Goal: Information Seeking & Learning: Learn about a topic

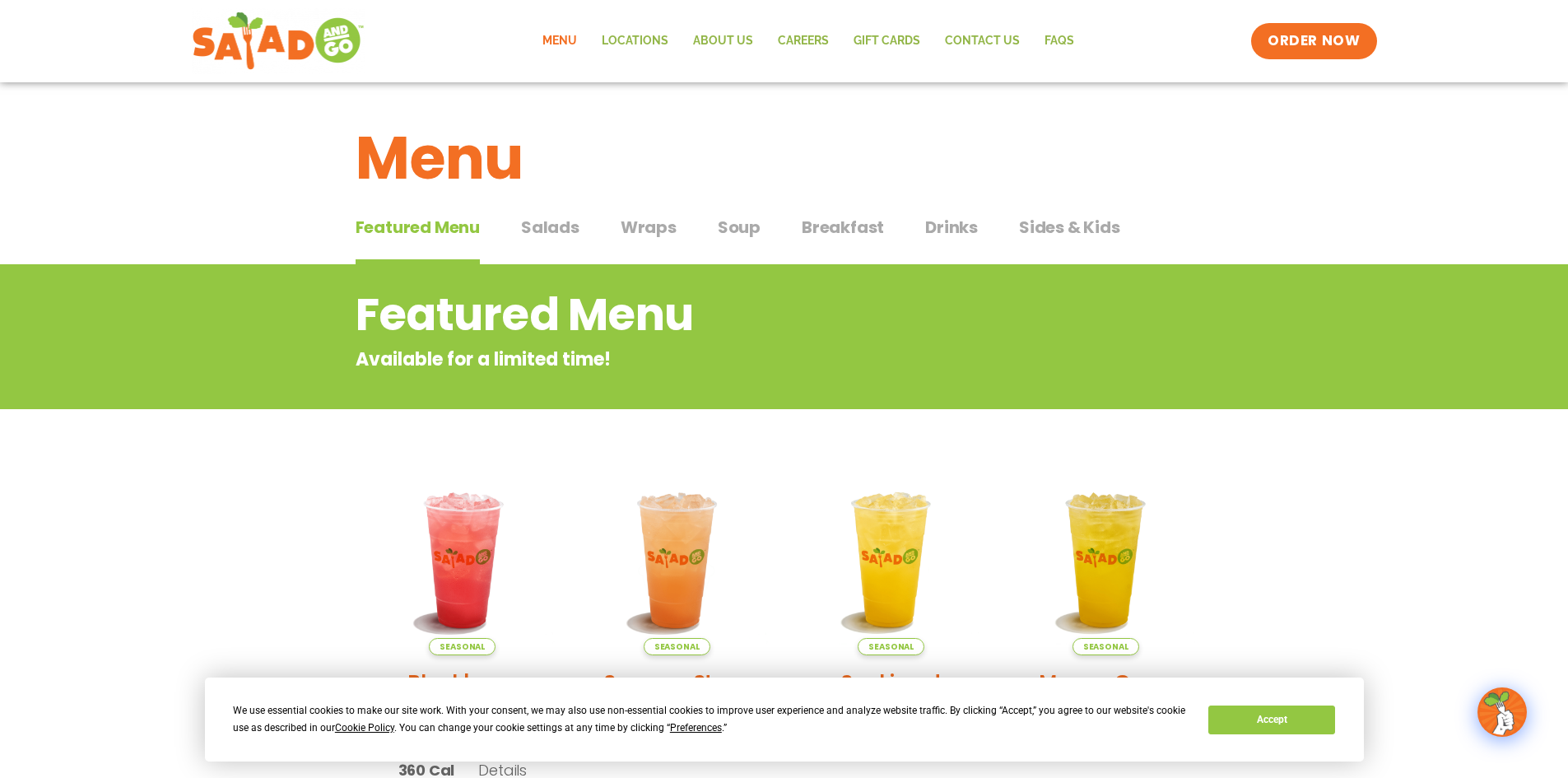
click at [553, 234] on span "Salads" at bounding box center [551, 227] width 59 height 25
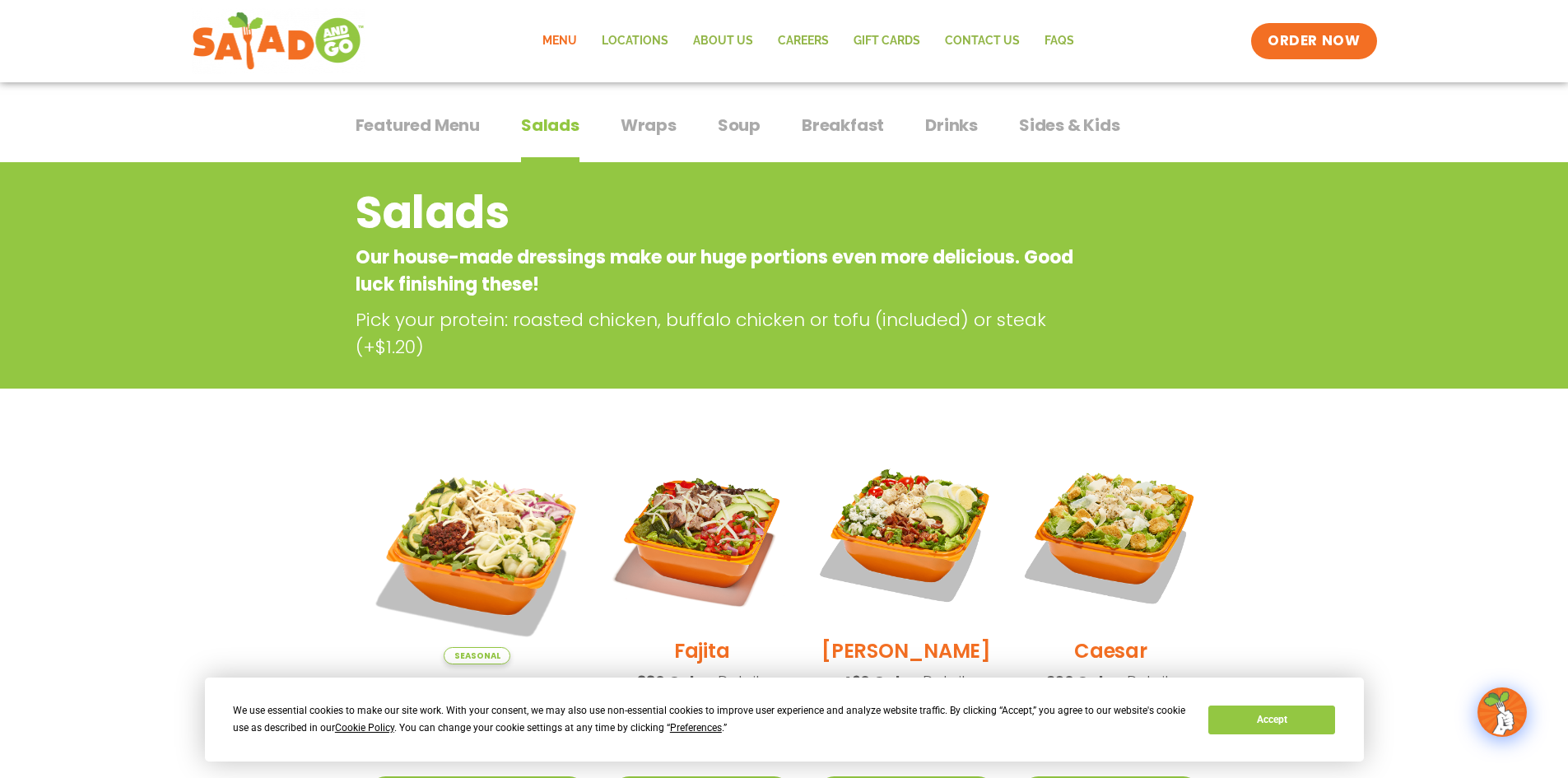
scroll to position [329, 0]
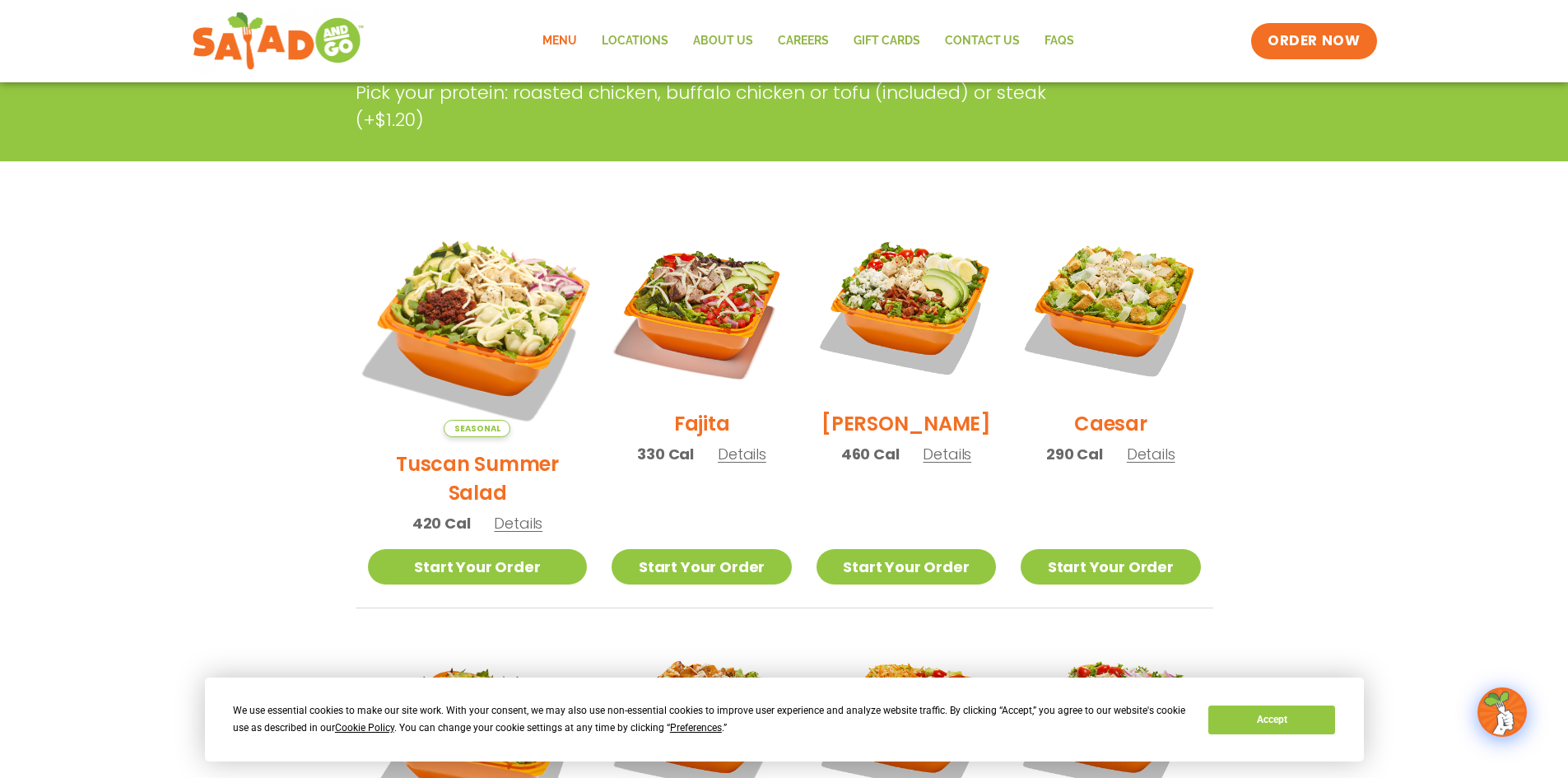
click at [448, 303] on img at bounding box center [477, 327] width 258 height 257
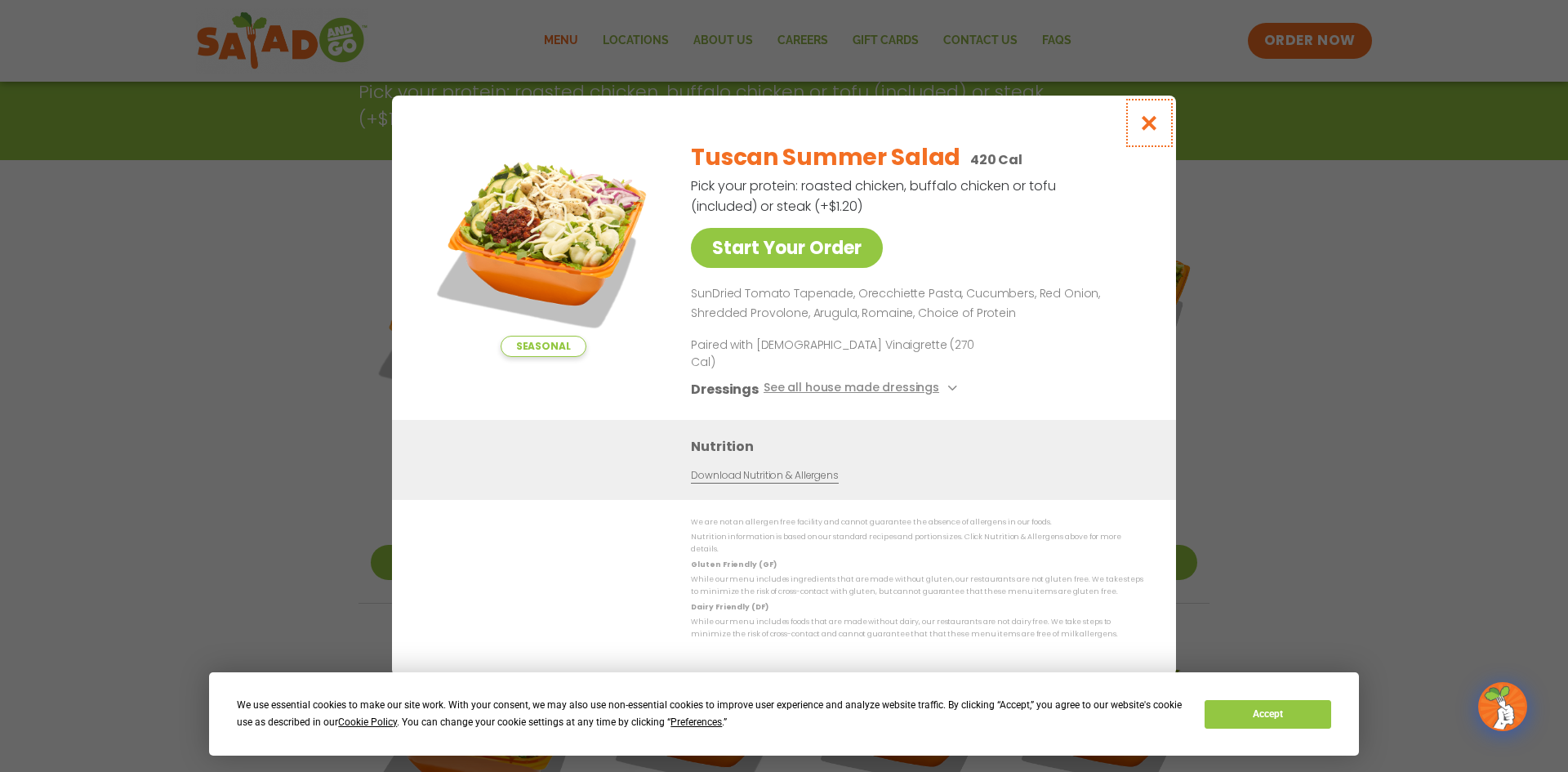
click at [1148, 131] on icon "Close modal" at bounding box center [1149, 122] width 20 height 17
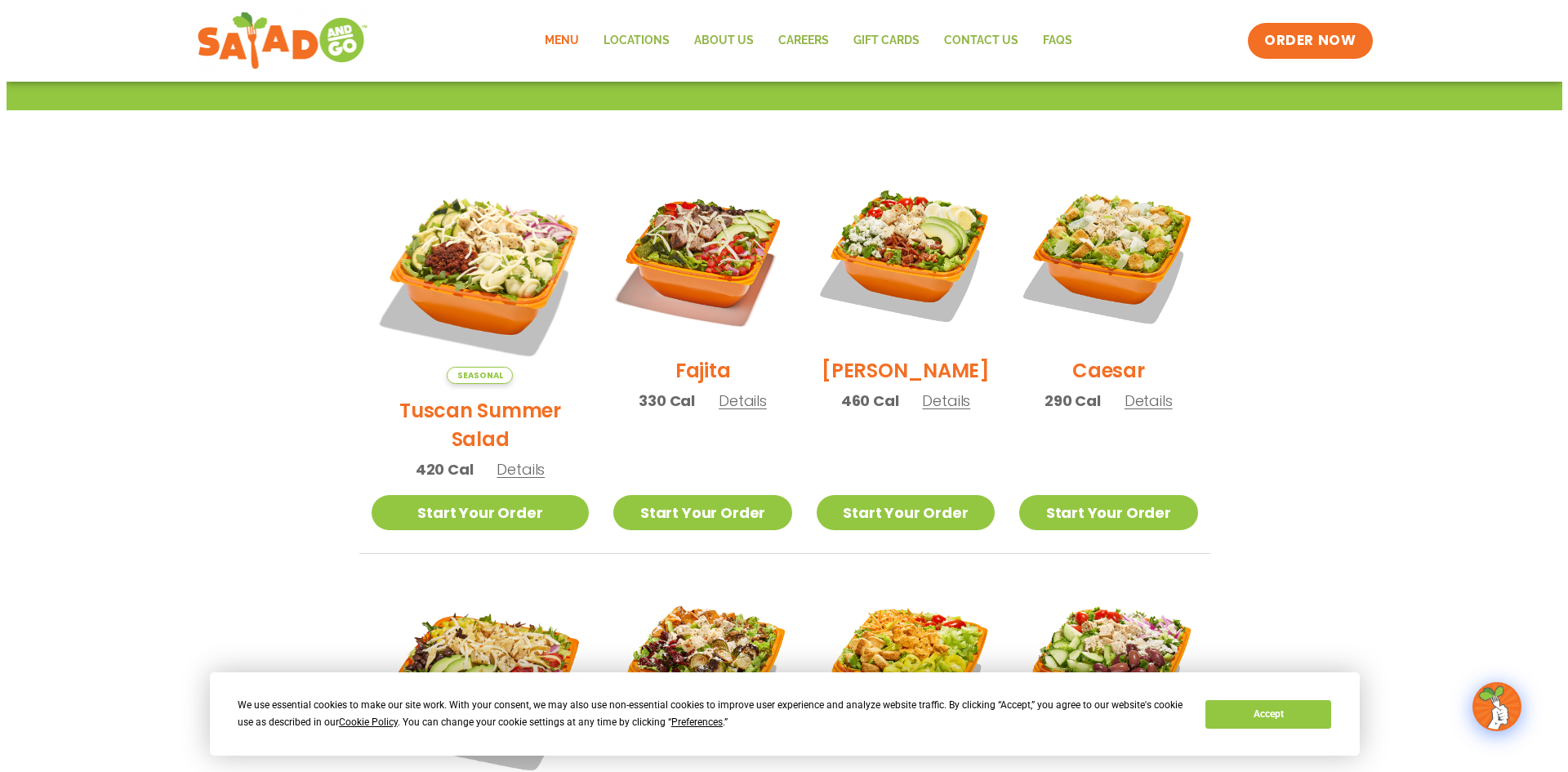
scroll to position [163, 0]
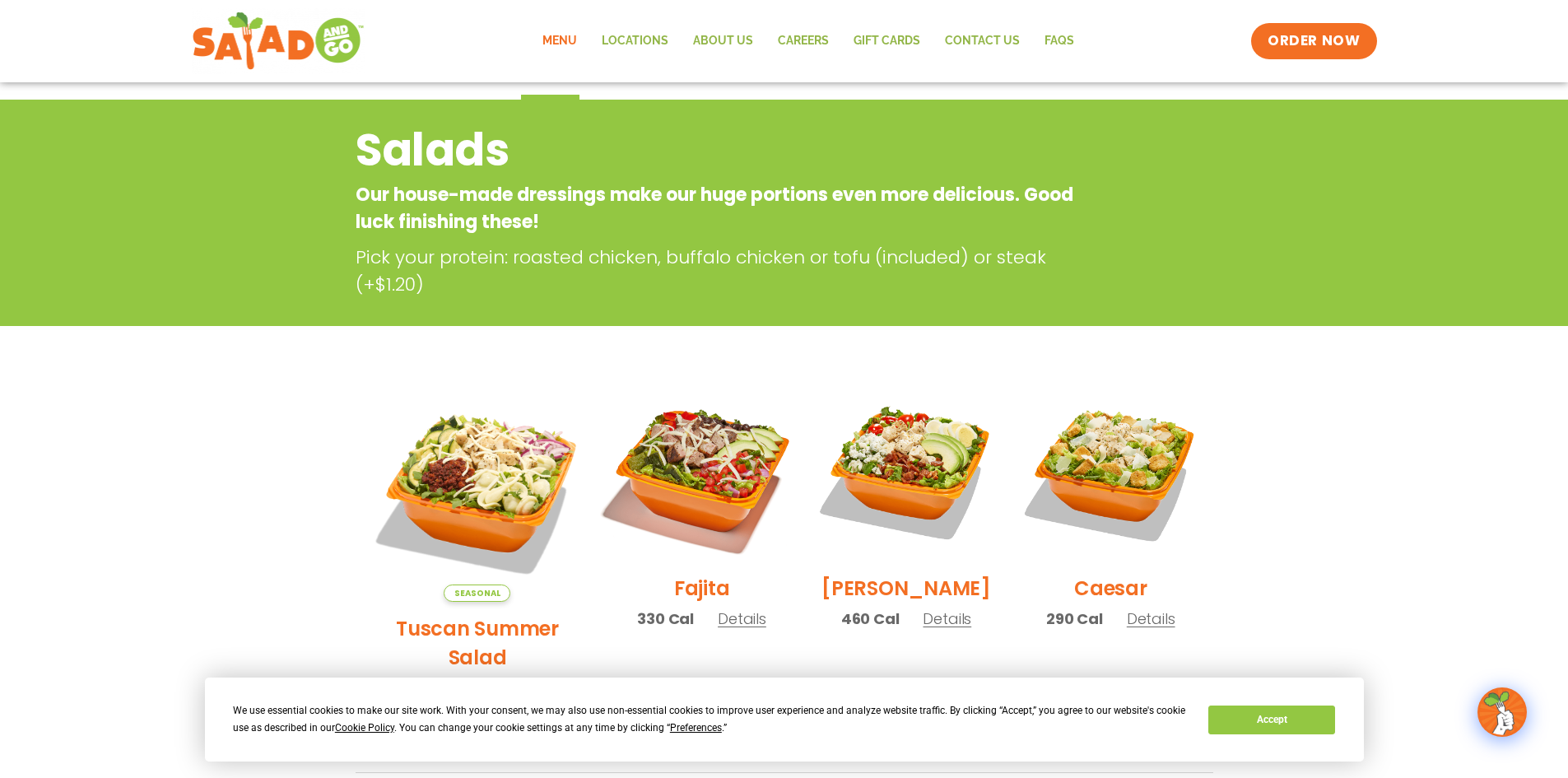
click at [689, 476] on img at bounding box center [701, 471] width 211 height 211
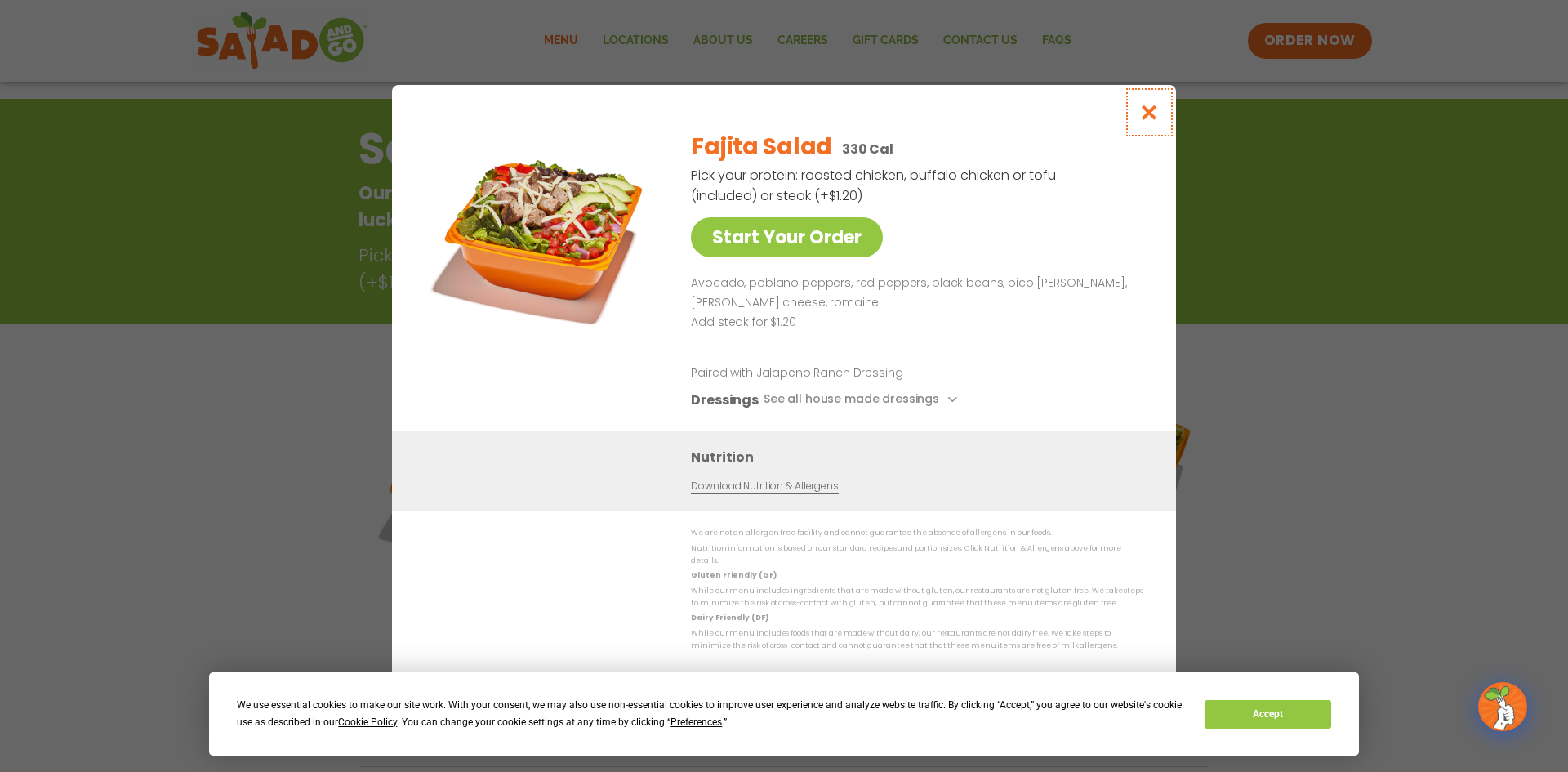
click at [1150, 113] on icon "Close modal" at bounding box center [1149, 112] width 20 height 17
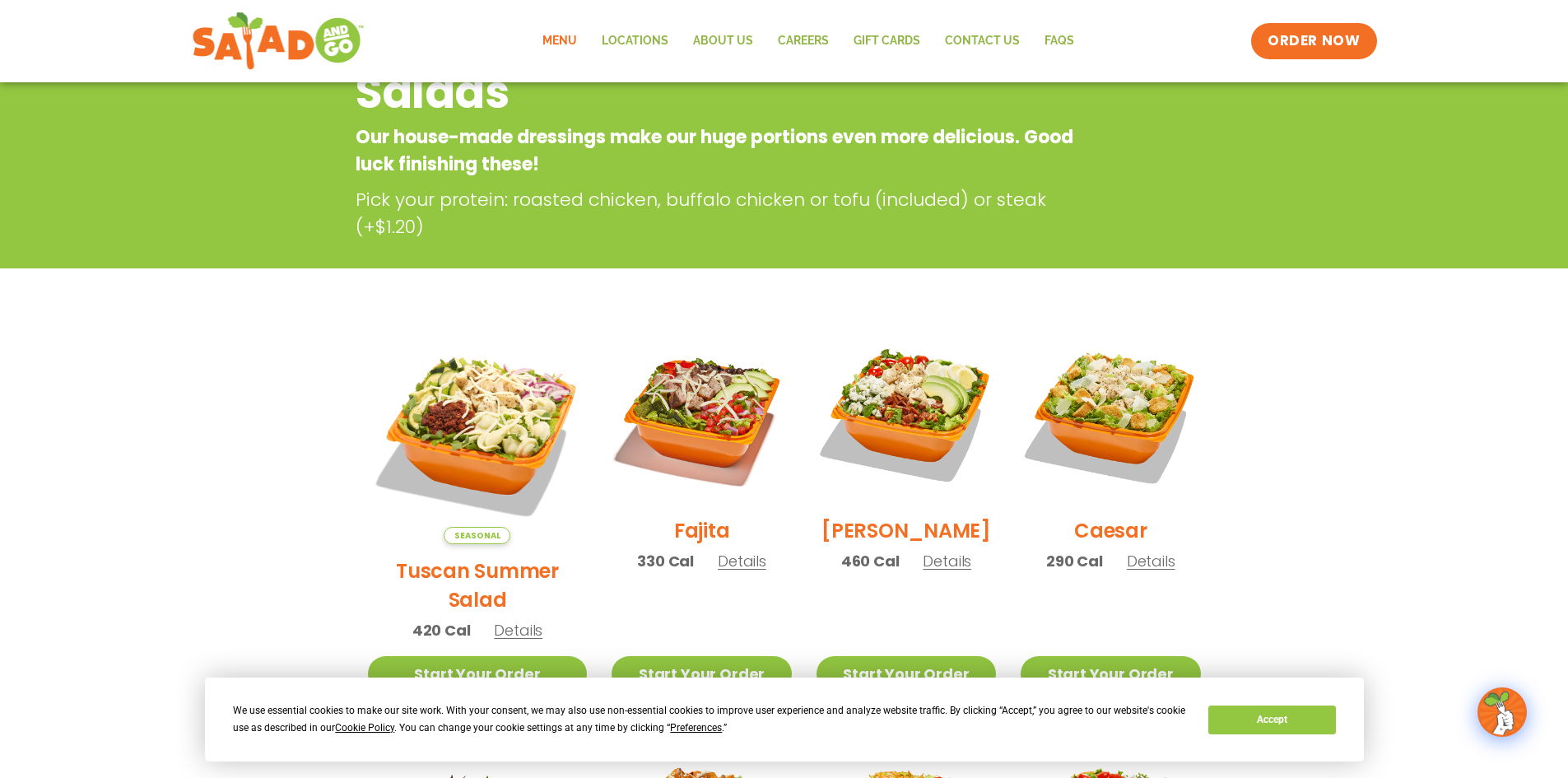
scroll to position [264, 0]
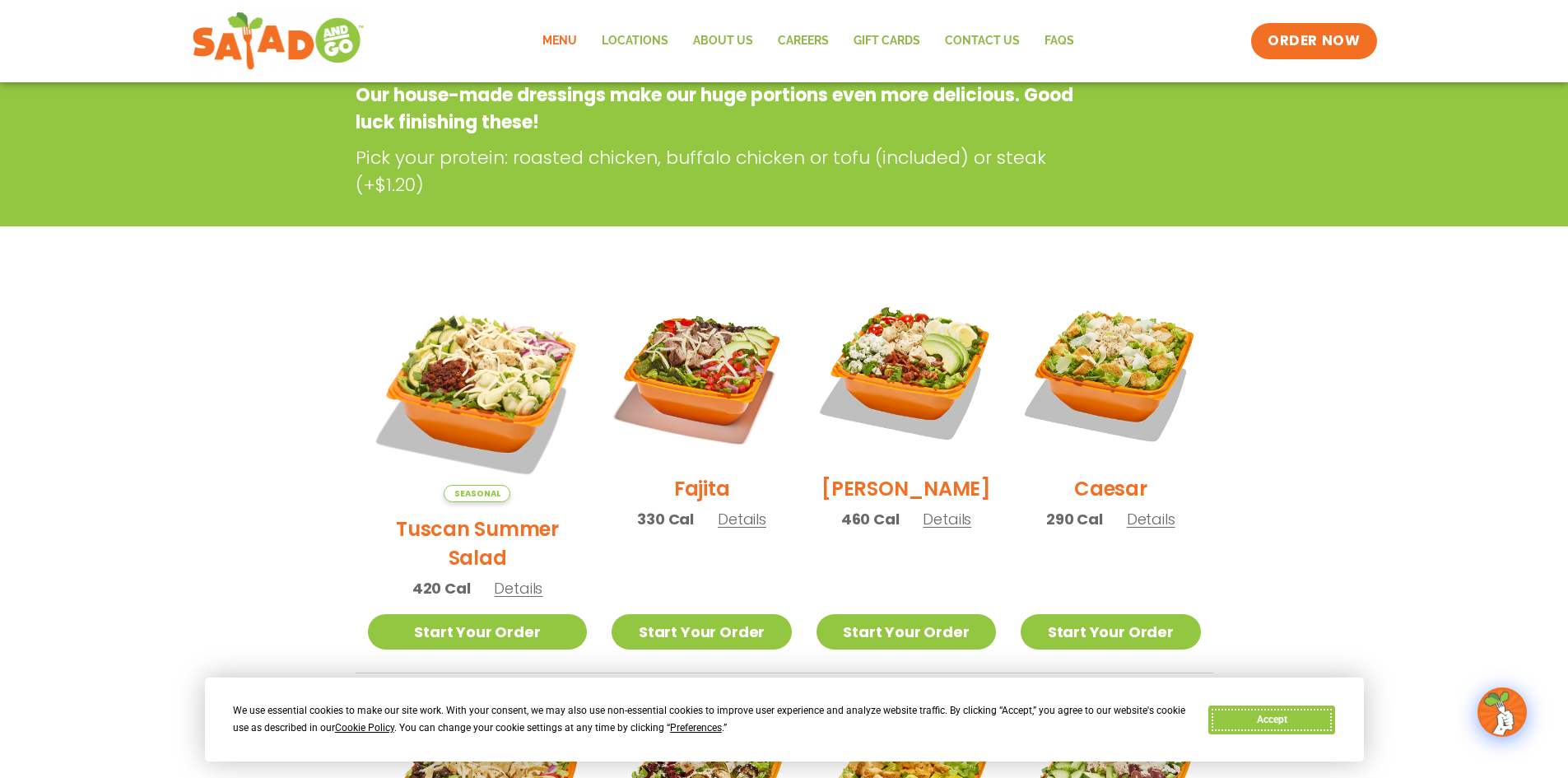
click at [1293, 716] on button "Accept" at bounding box center [1272, 719] width 127 height 29
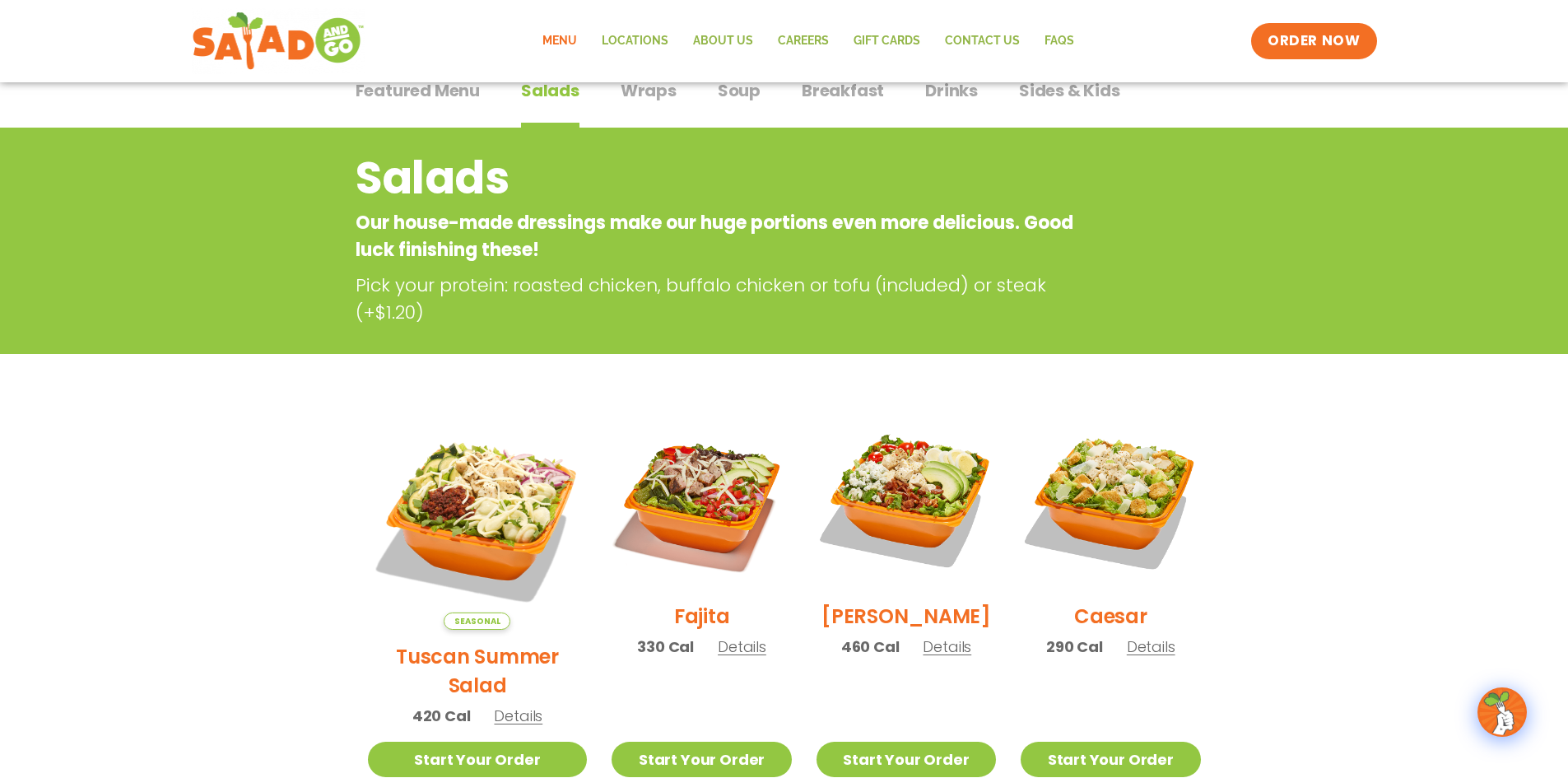
scroll to position [0, 0]
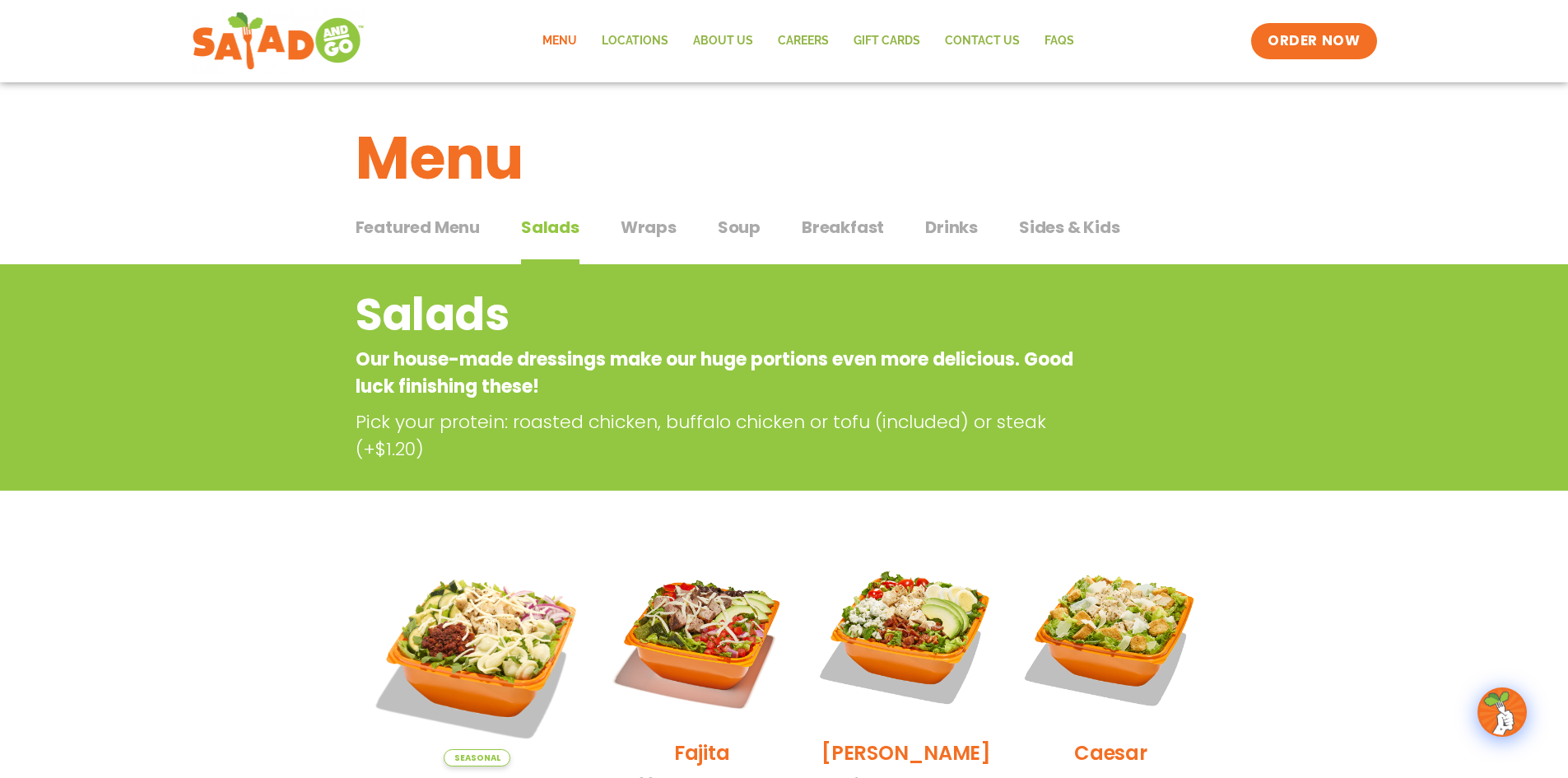
click at [633, 220] on span "Wraps" at bounding box center [648, 227] width 56 height 25
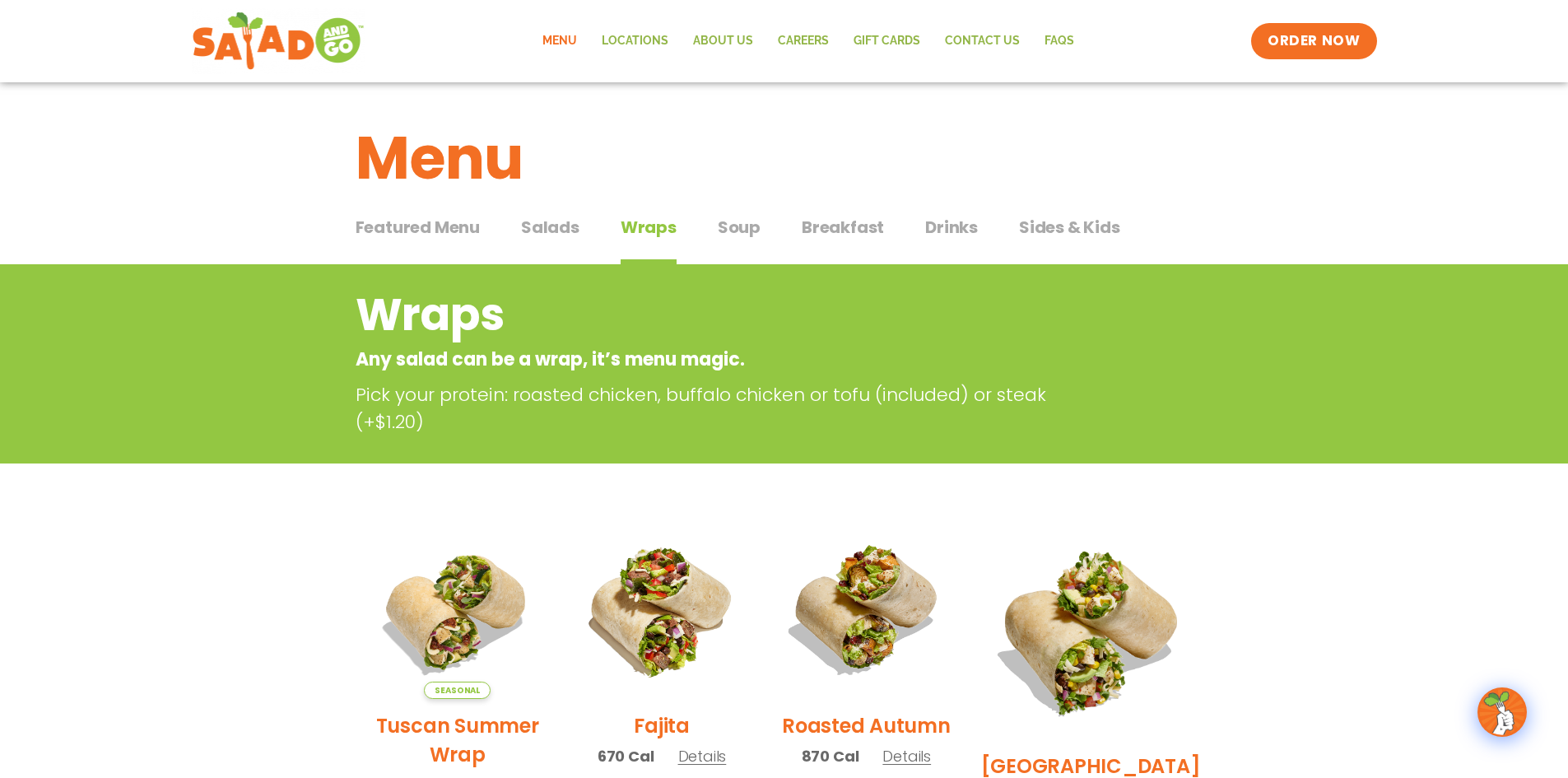
click at [551, 224] on span "Salads" at bounding box center [551, 227] width 59 height 25
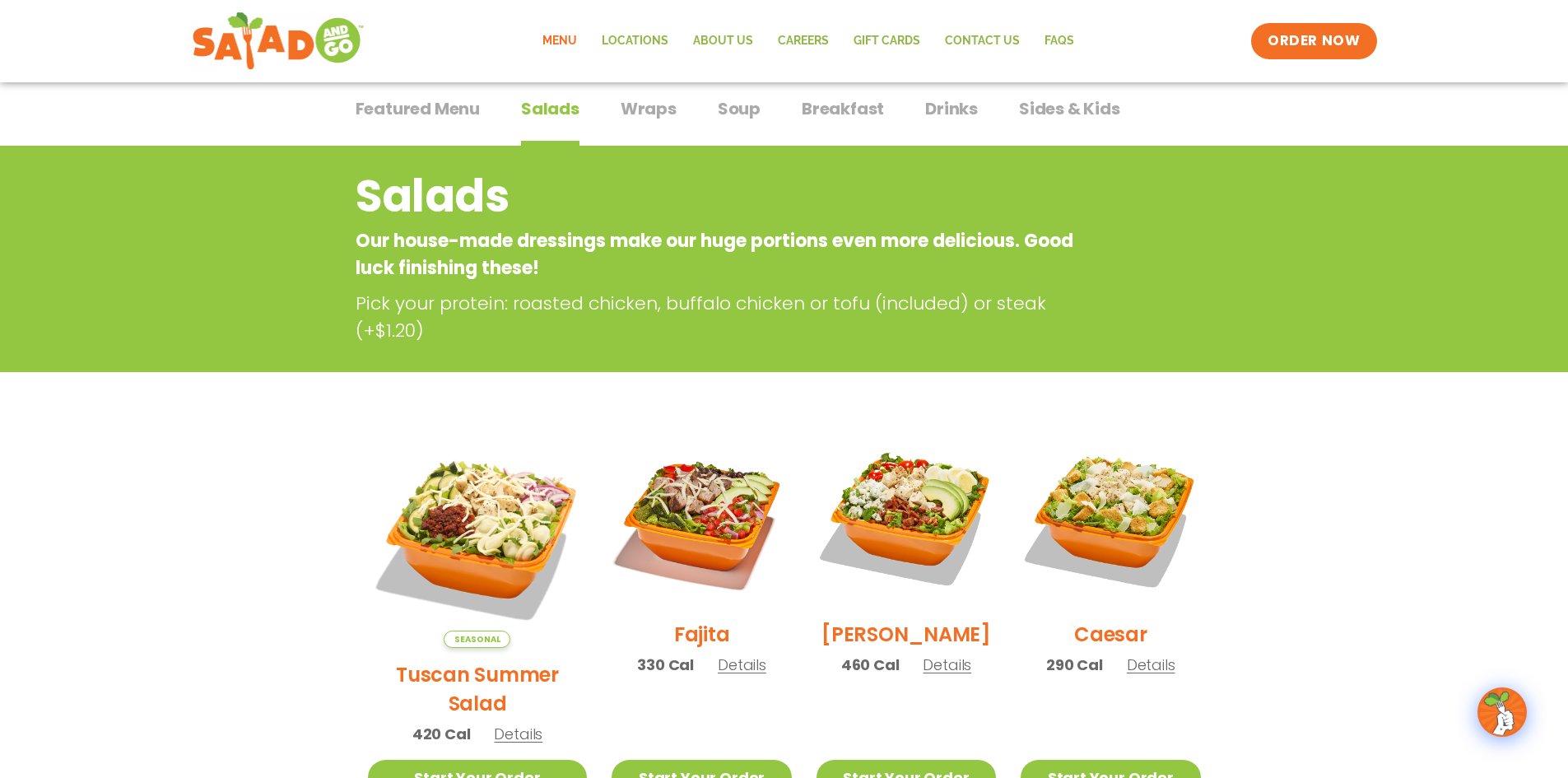
scroll to position [329, 0]
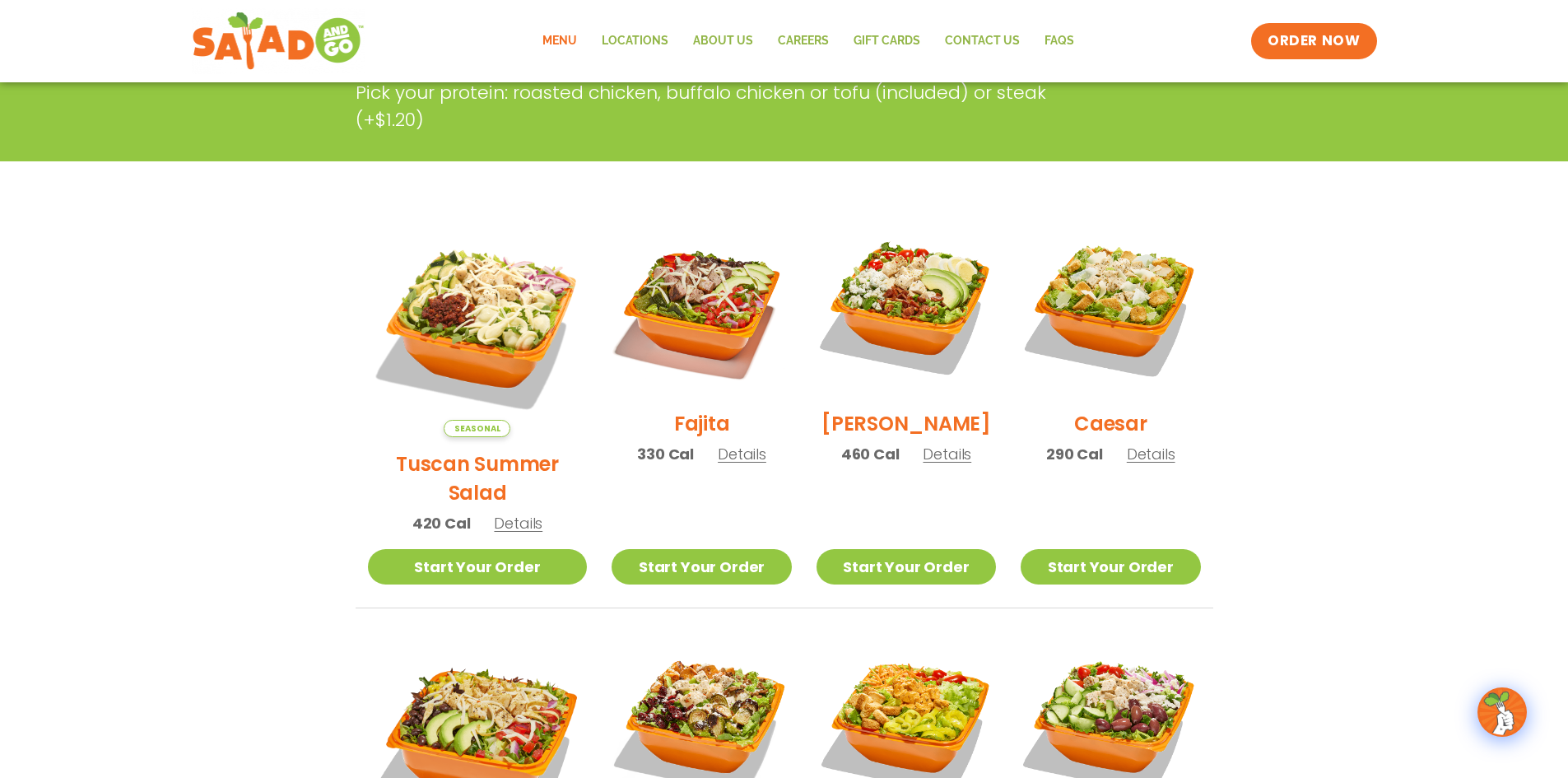
click at [718, 464] on span "Details" at bounding box center [742, 453] width 49 height 20
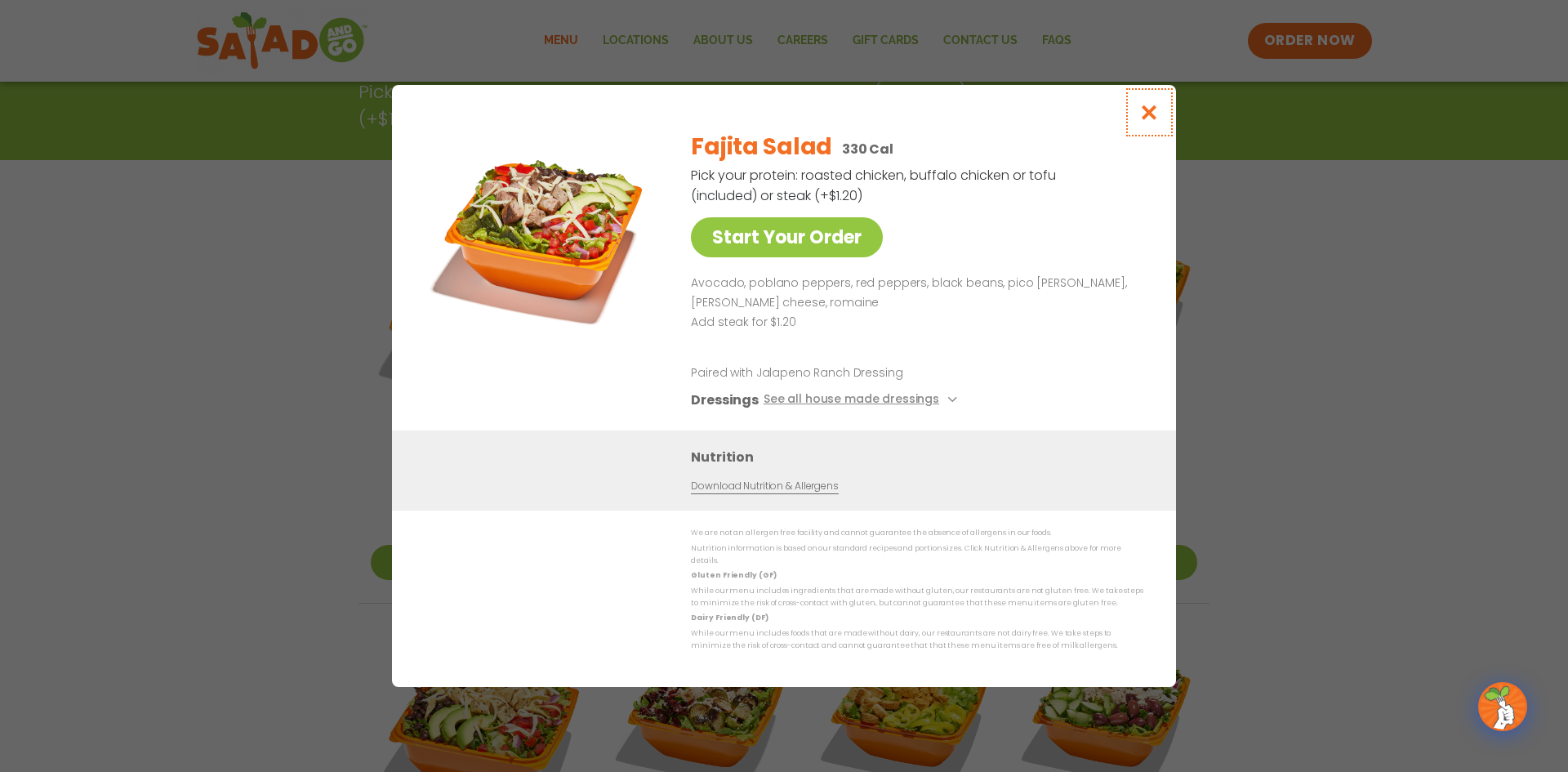
click at [1148, 120] on icon "Close modal" at bounding box center [1149, 112] width 20 height 17
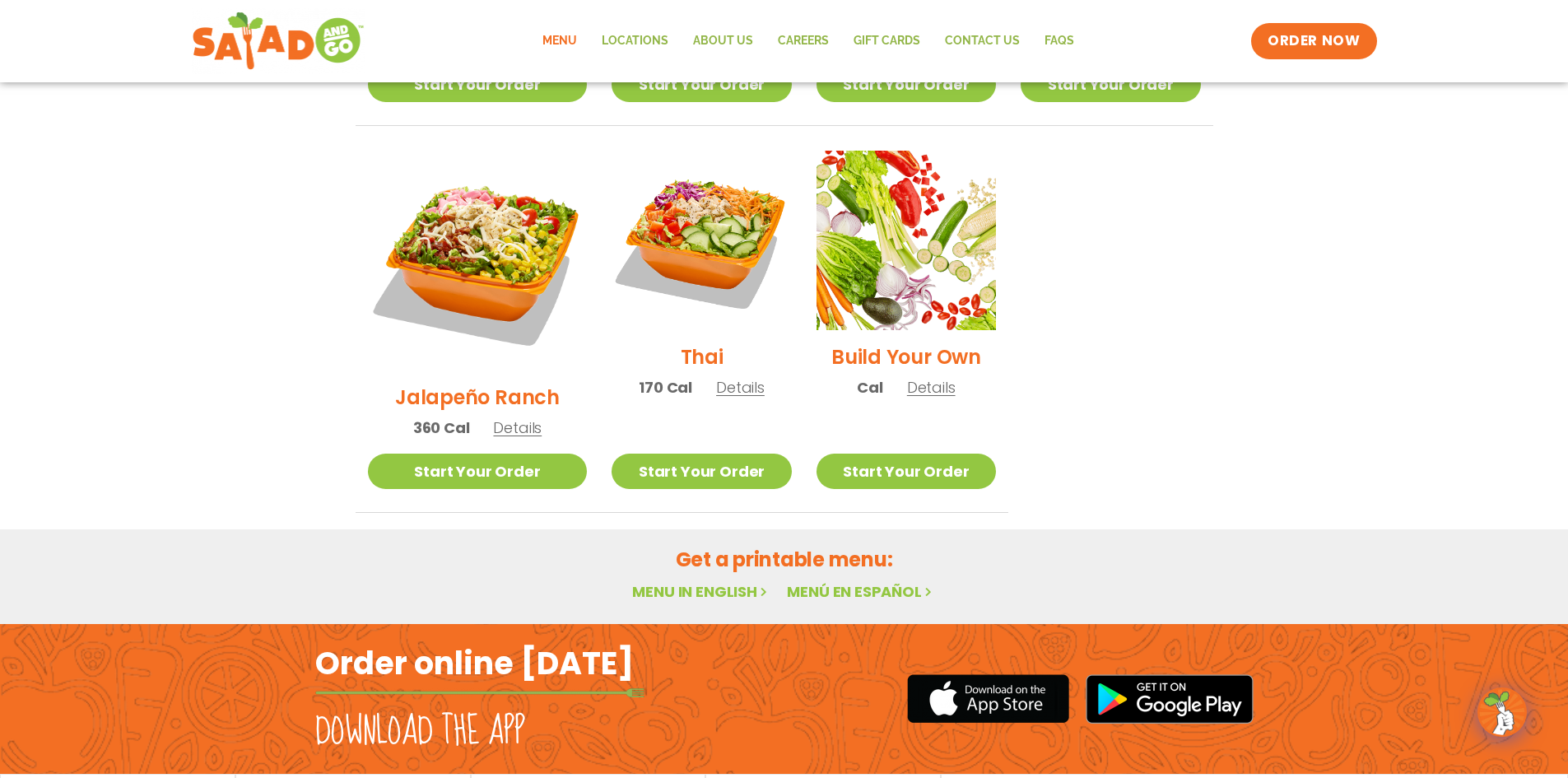
scroll to position [1207, 0]
